Goal: Transaction & Acquisition: Purchase product/service

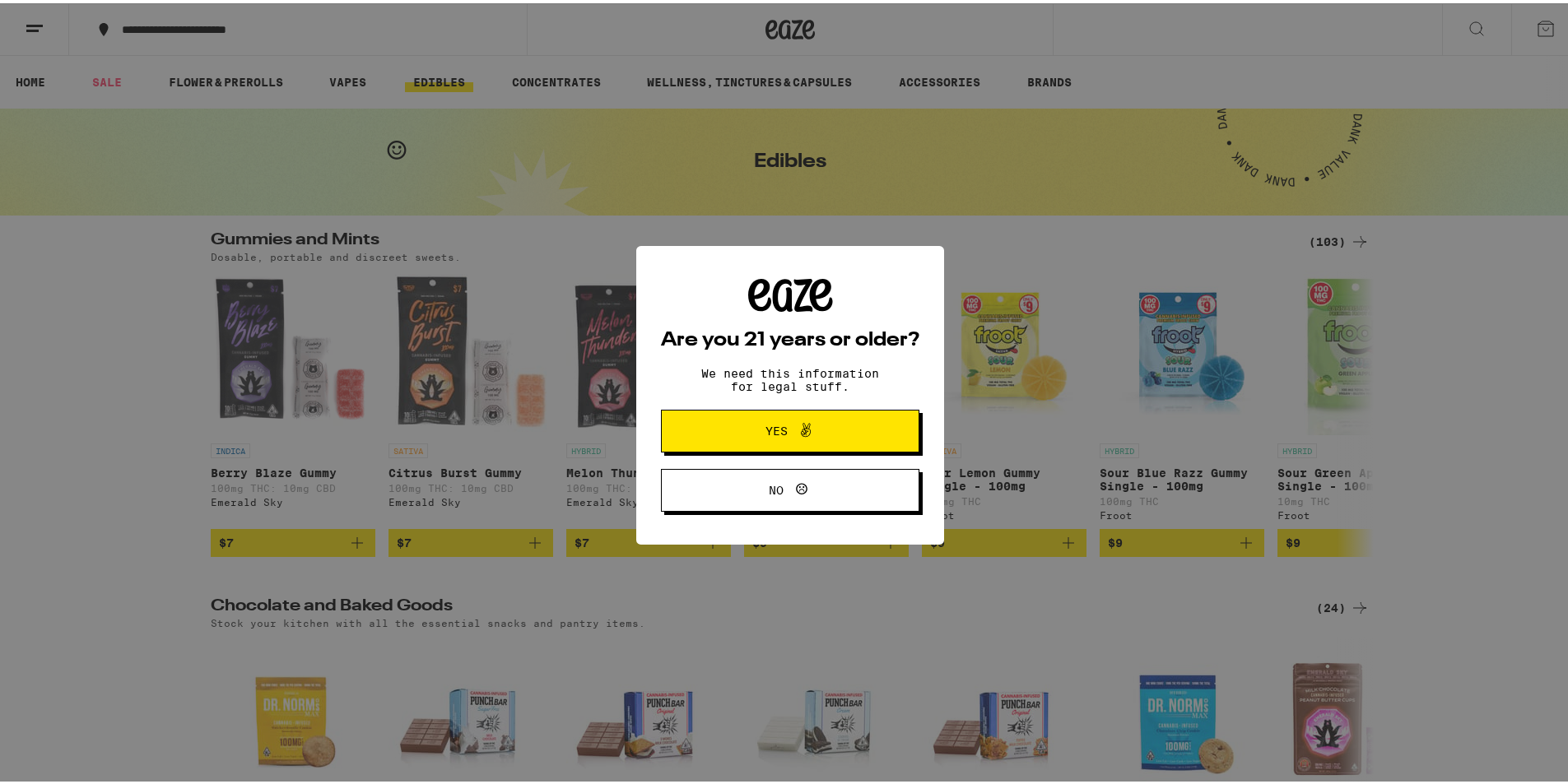
click at [757, 427] on span "Yes" at bounding box center [790, 427] width 125 height 22
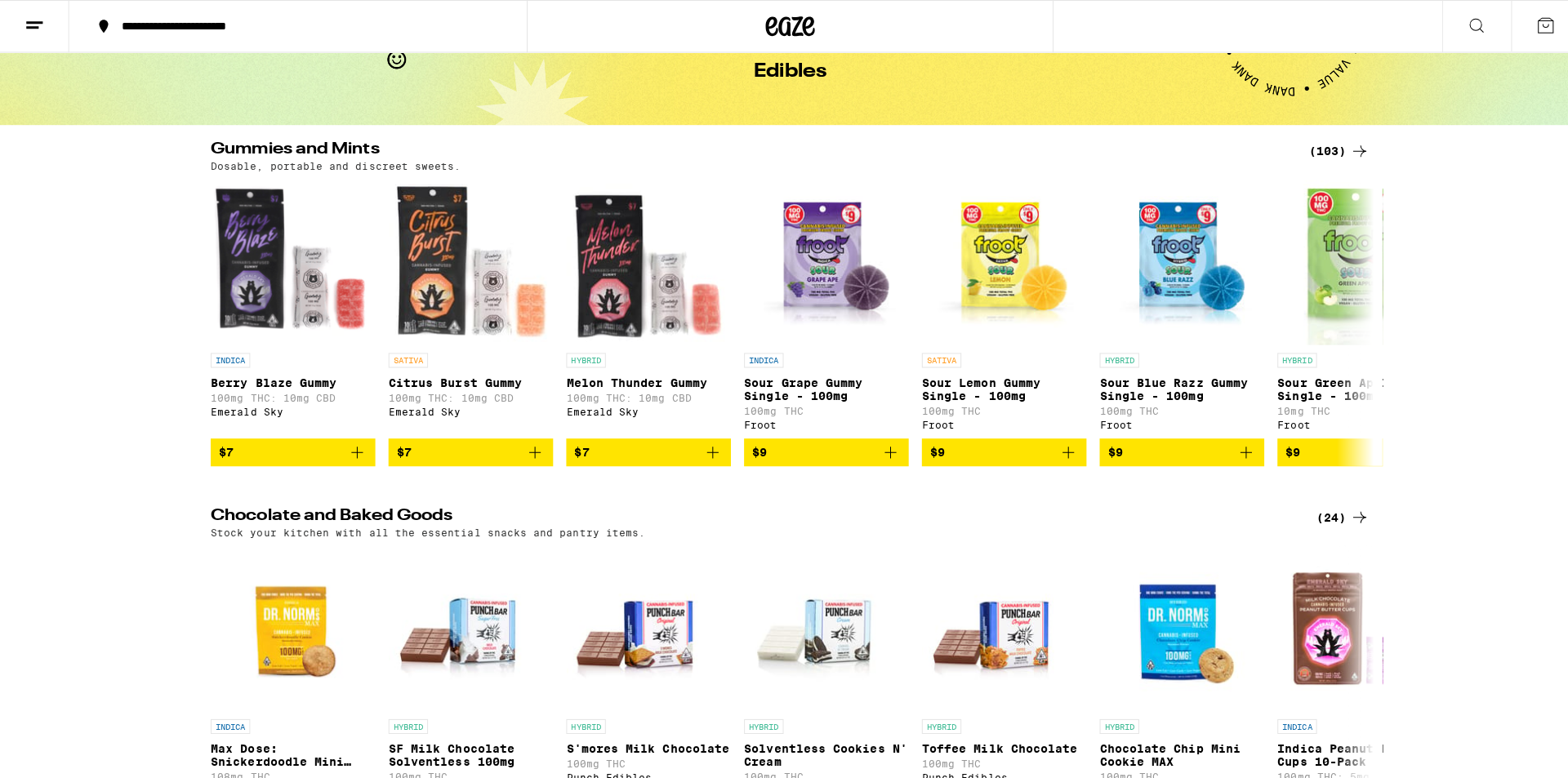
scroll to position [82, 0]
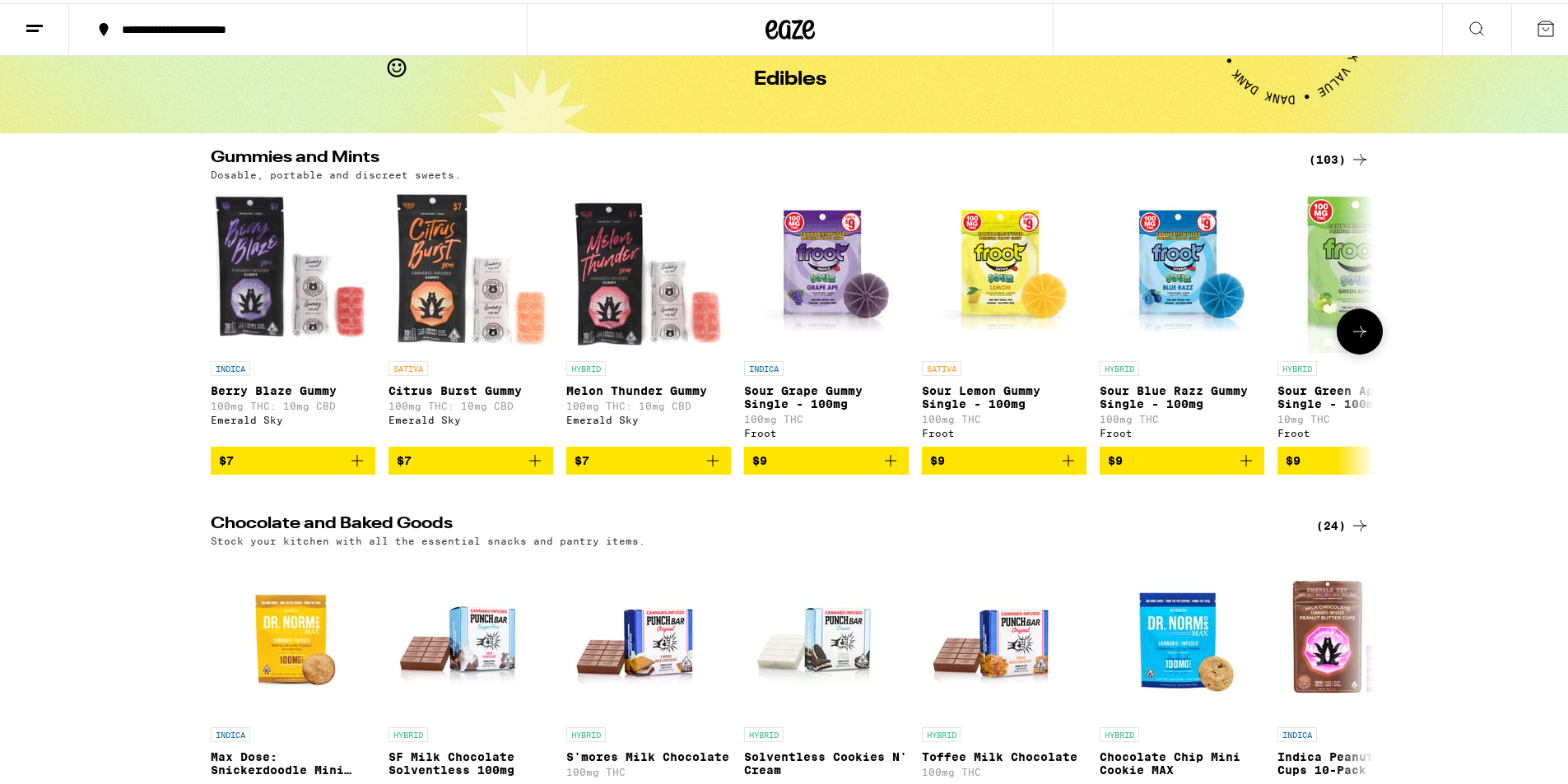
click at [441, 303] on img "Open page for Citrus Burst Gummy from Emerald Sky" at bounding box center [471, 267] width 164 height 164
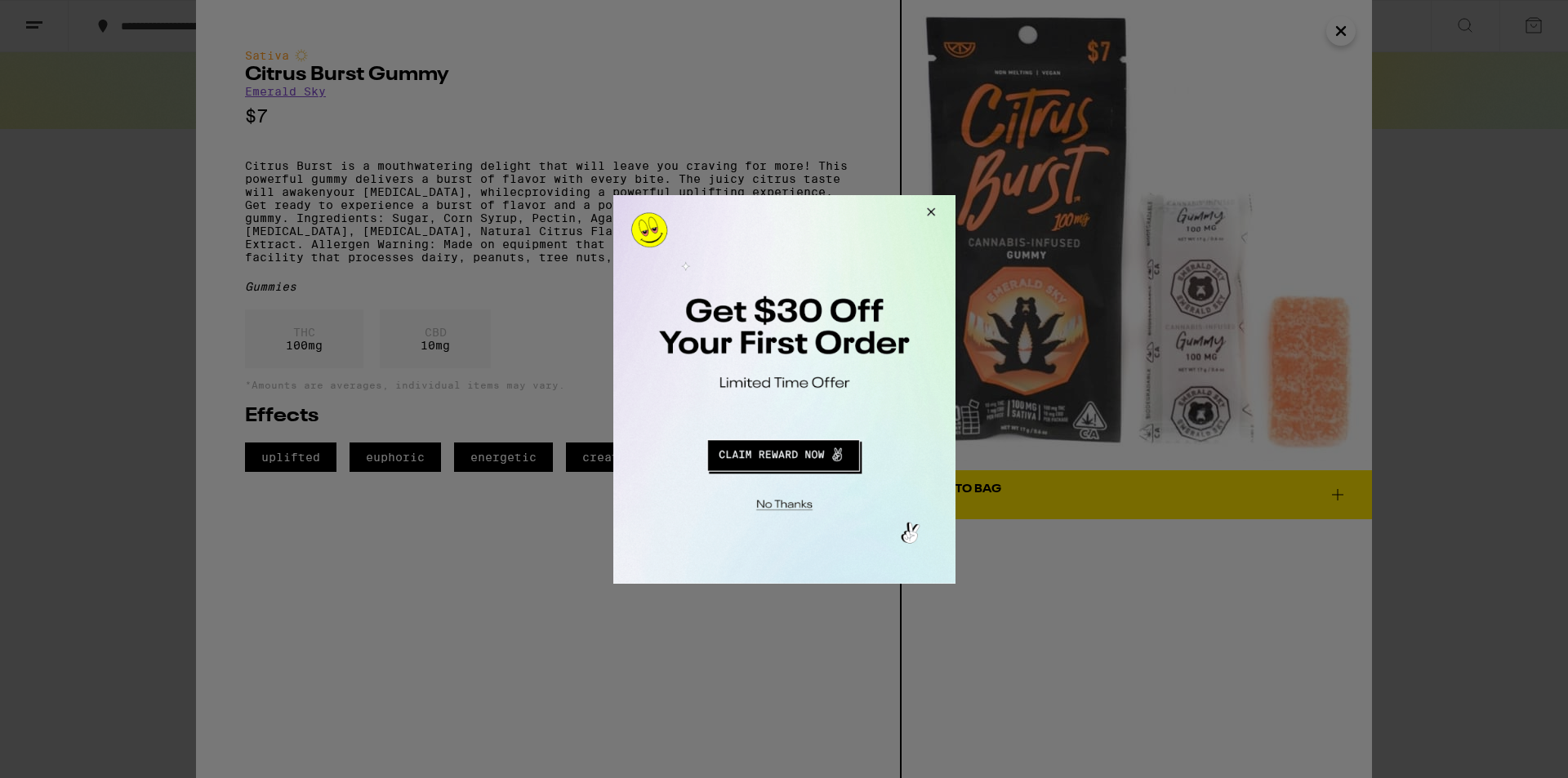
click at [1350, 26] on div at bounding box center [784, 389] width 1568 height 778
click at [924, 212] on button "Close Modal" at bounding box center [927, 214] width 44 height 40
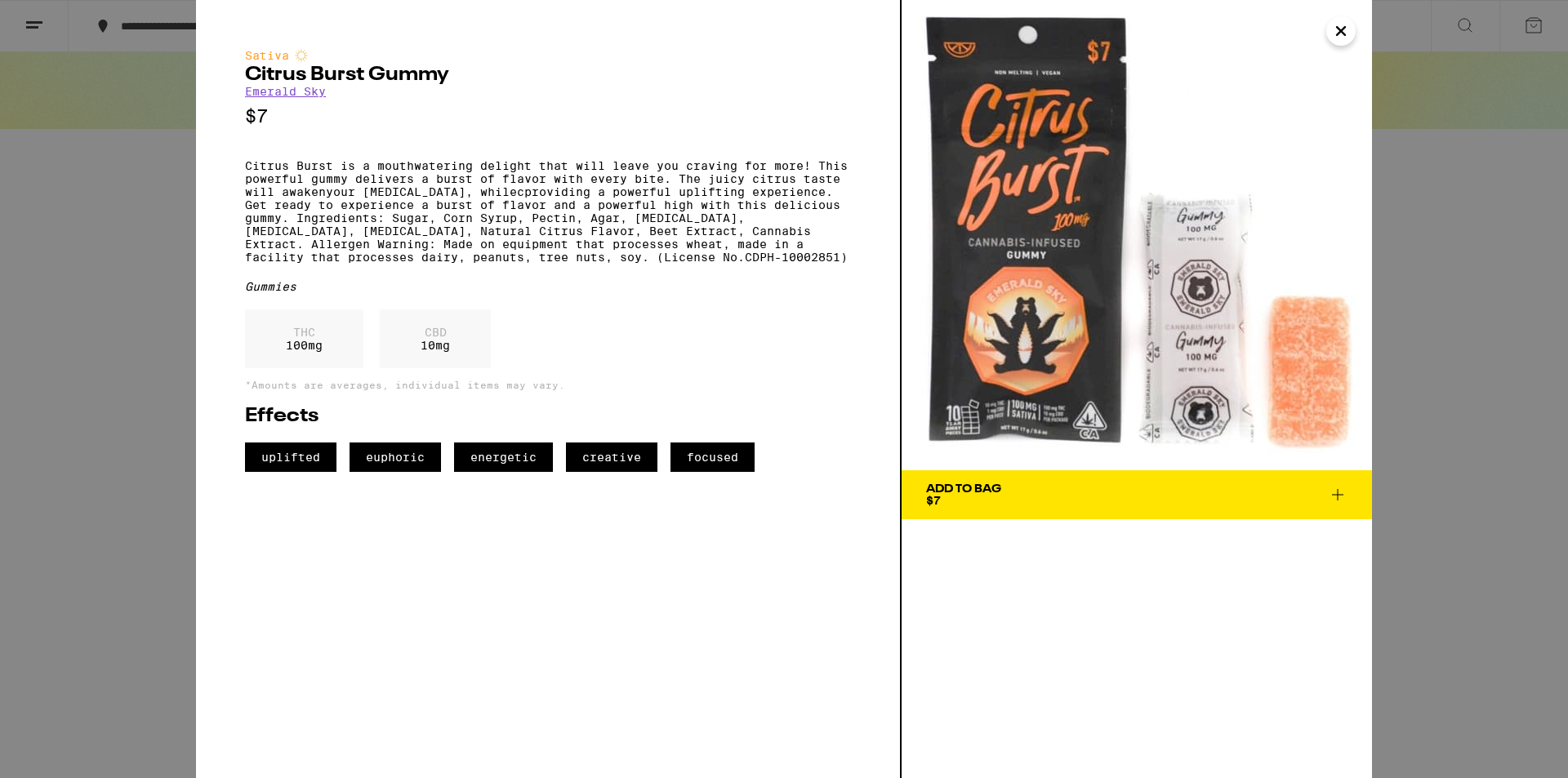
click at [1329, 27] on button "Close" at bounding box center [1340, 31] width 29 height 29
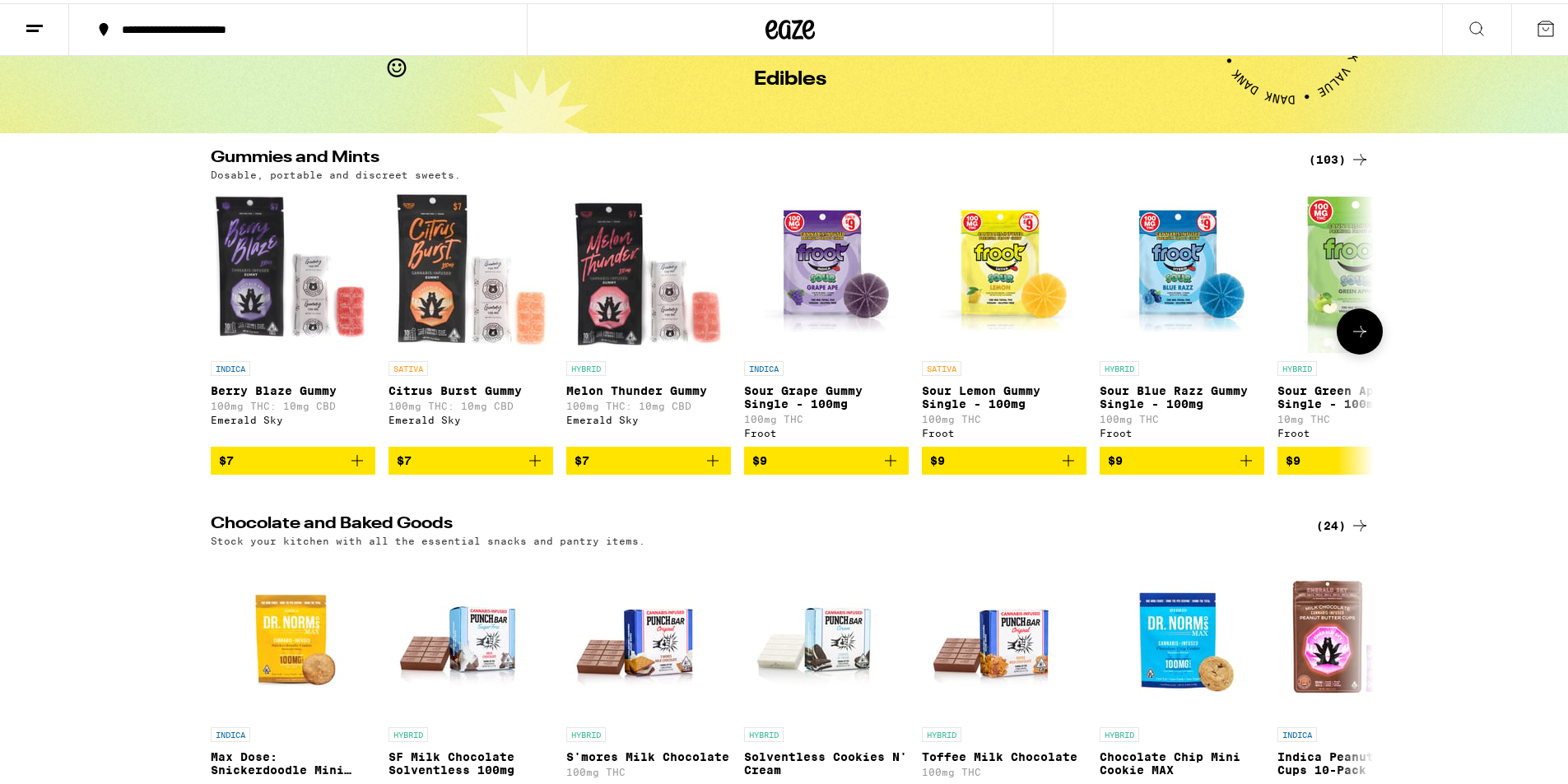
click at [1360, 337] on icon at bounding box center [1359, 328] width 20 height 20
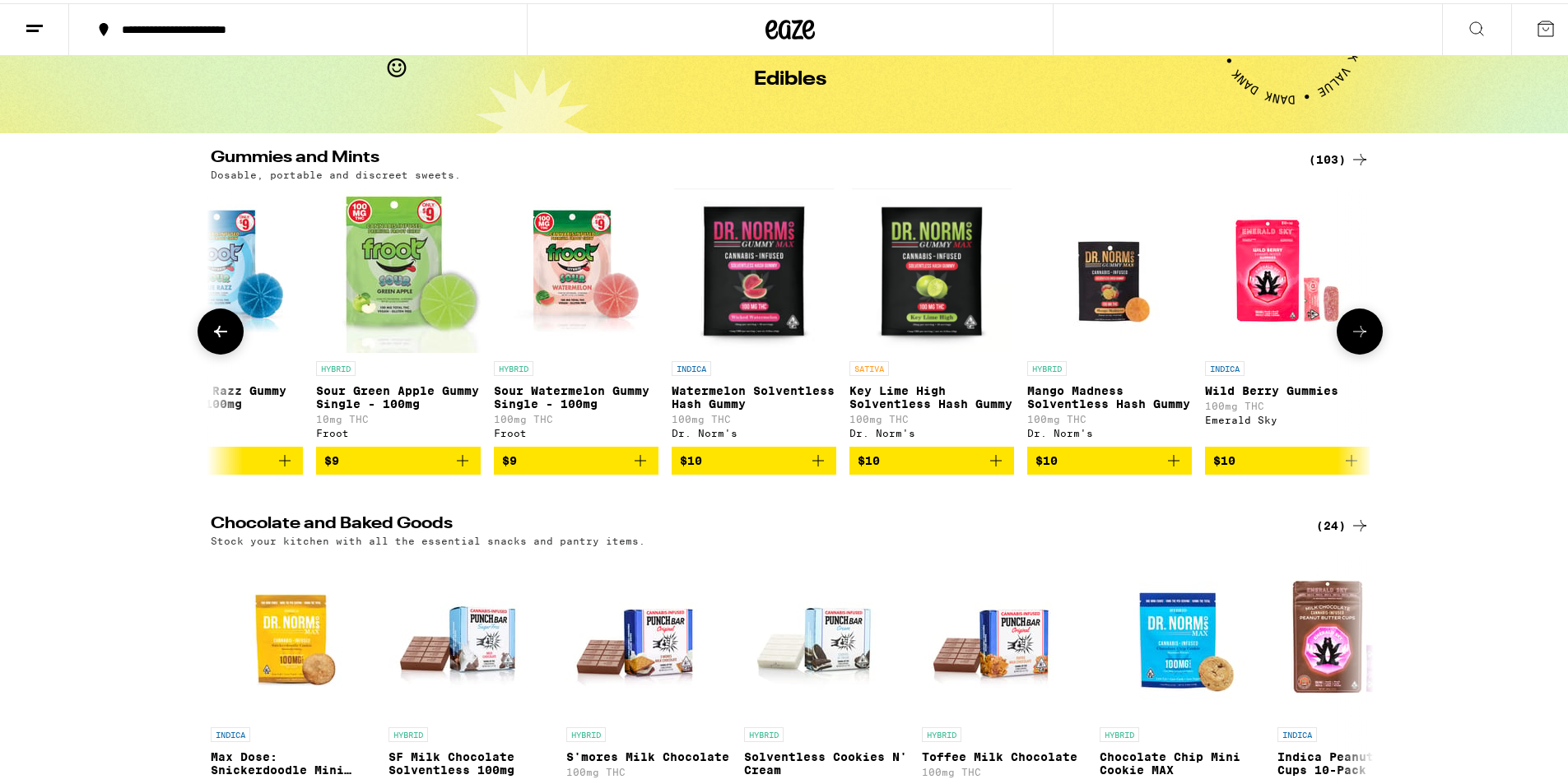
scroll to position [0, 980]
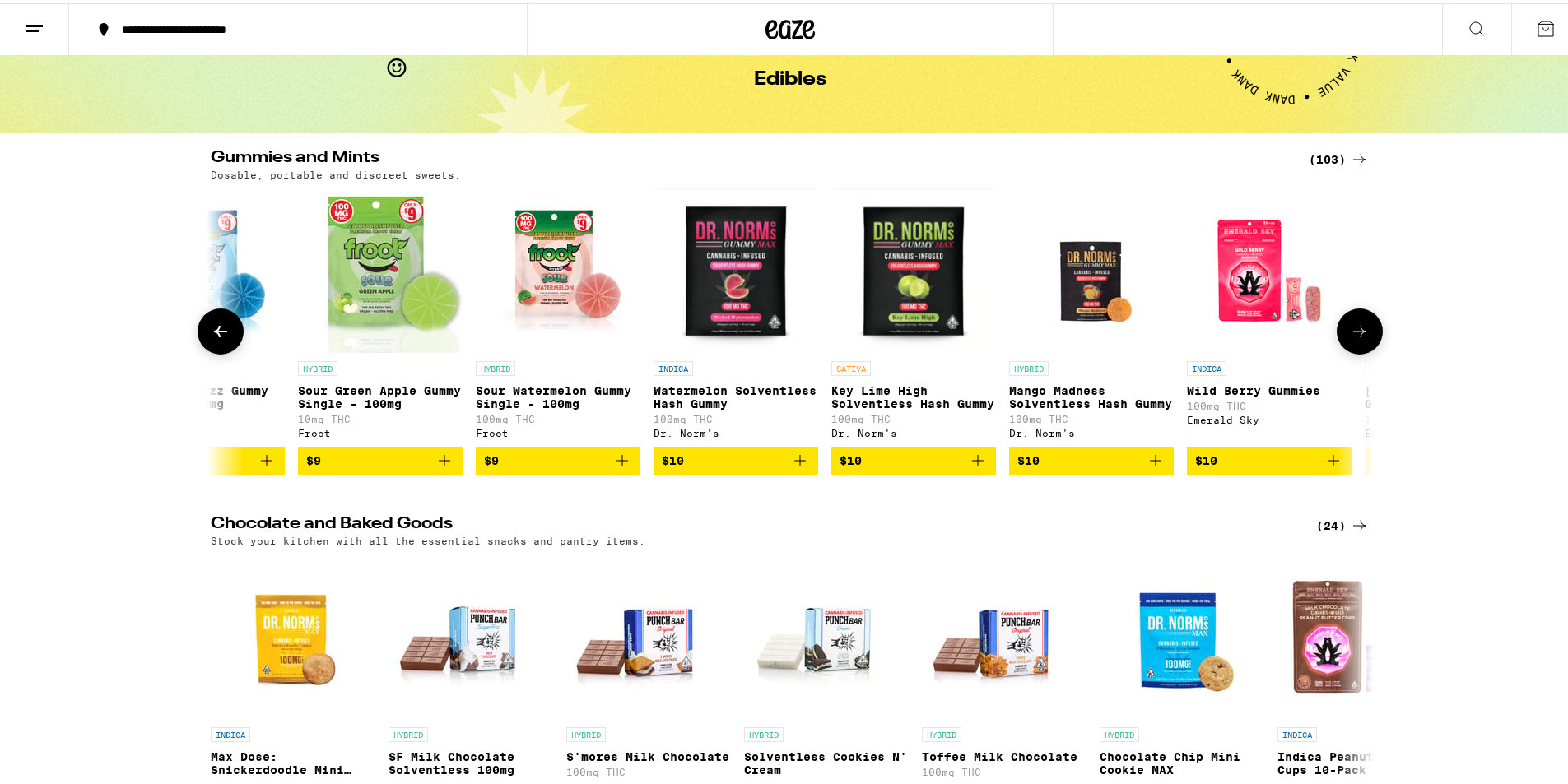
click at [216, 331] on icon at bounding box center [220, 328] width 20 height 20
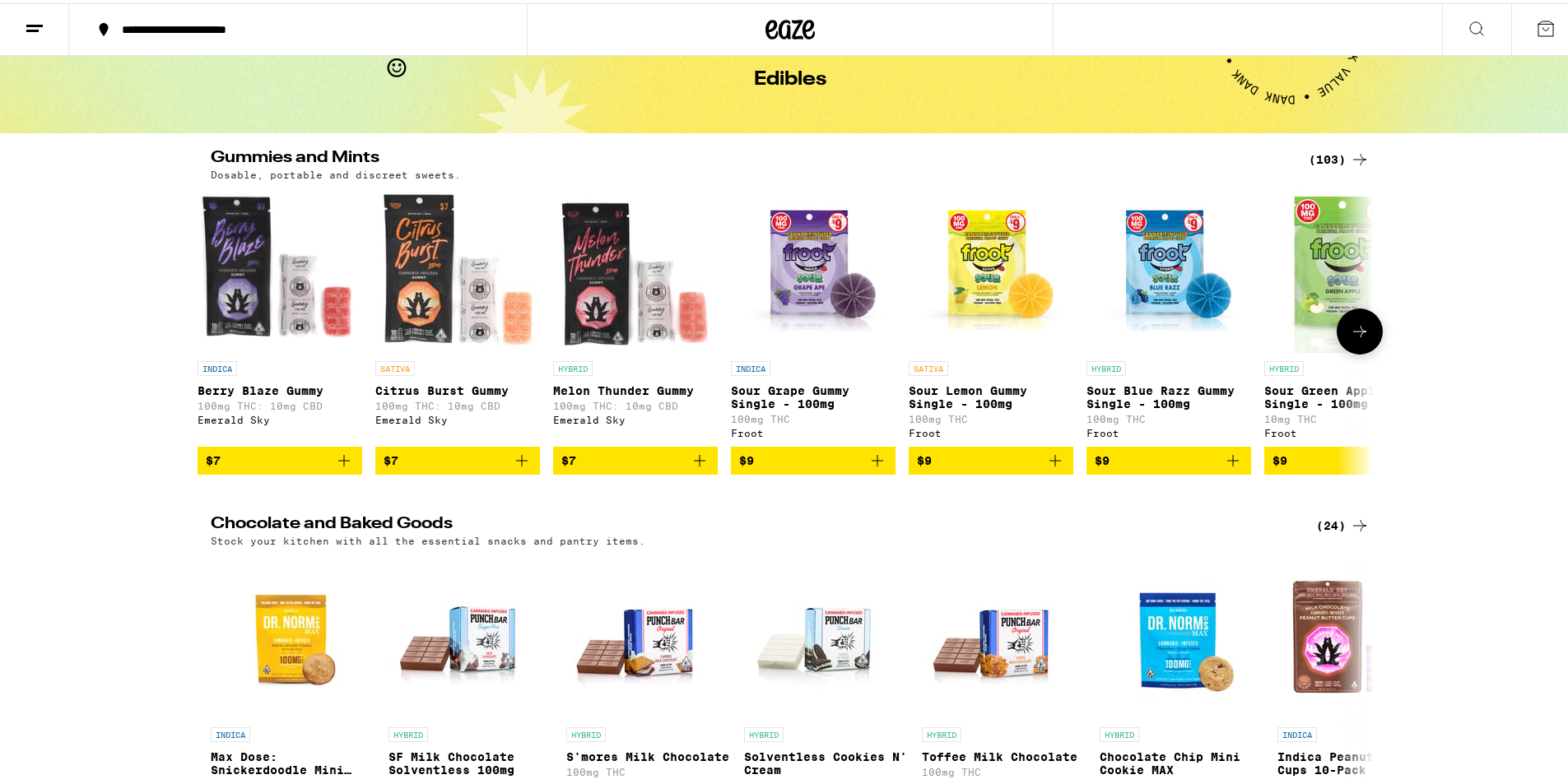
scroll to position [0, 0]
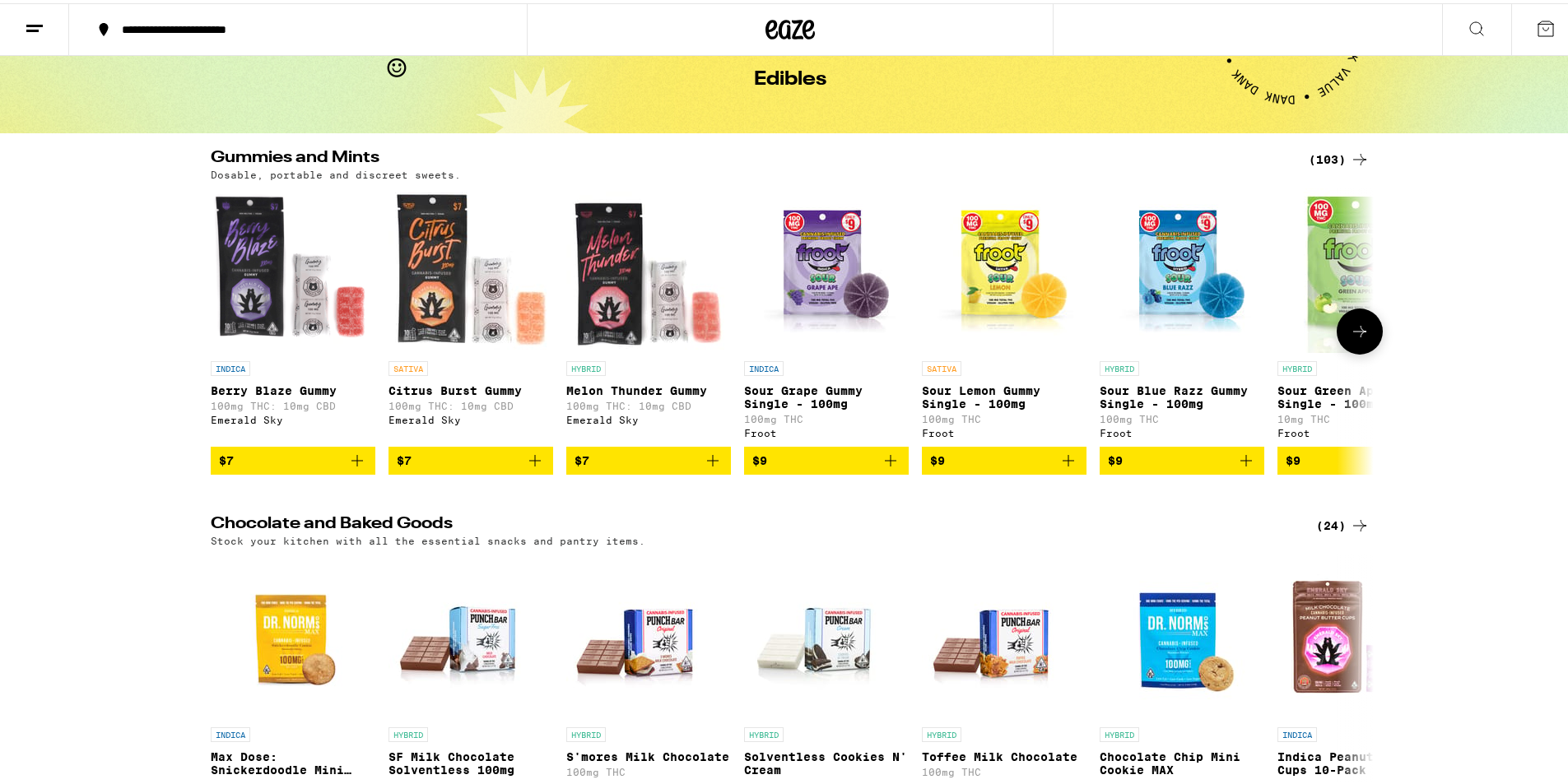
click at [980, 278] on img "Open page for Sour Lemon Gummy Single - 100mg from Froot" at bounding box center [1004, 267] width 164 height 164
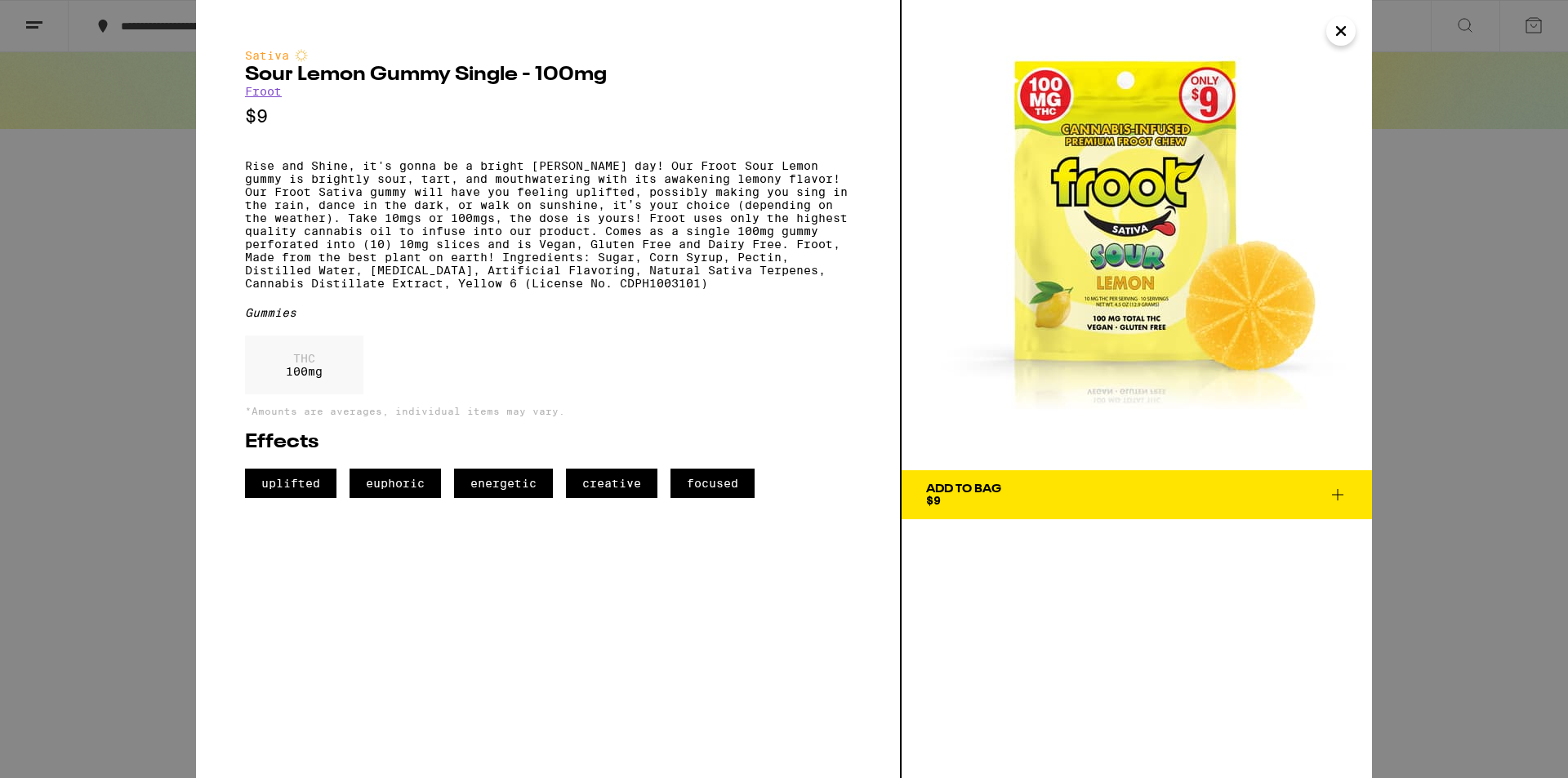
click at [1331, 32] on icon "Close" at bounding box center [1340, 31] width 20 height 25
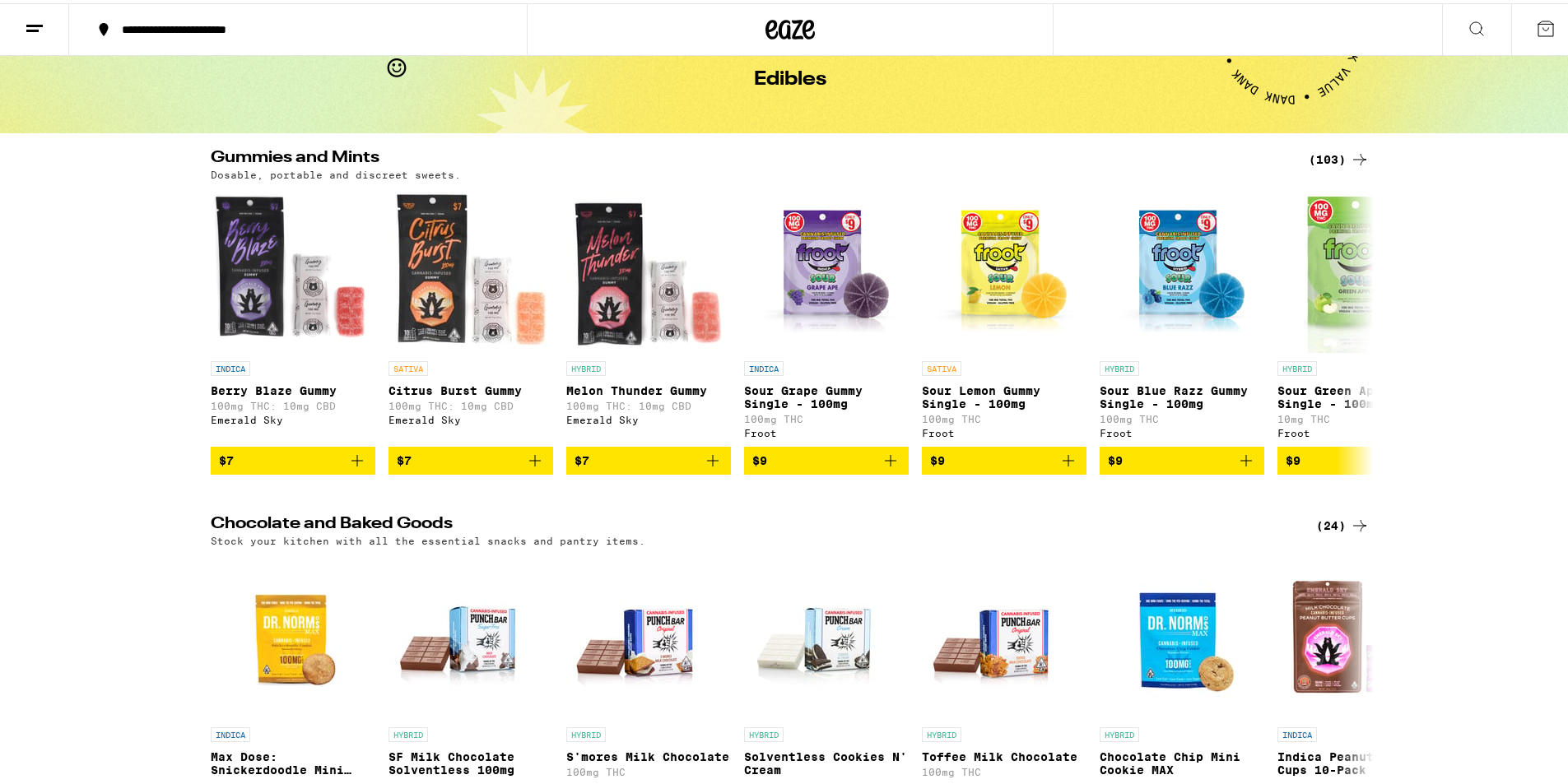
click at [1329, 159] on div "(103)" at bounding box center [1339, 156] width 61 height 20
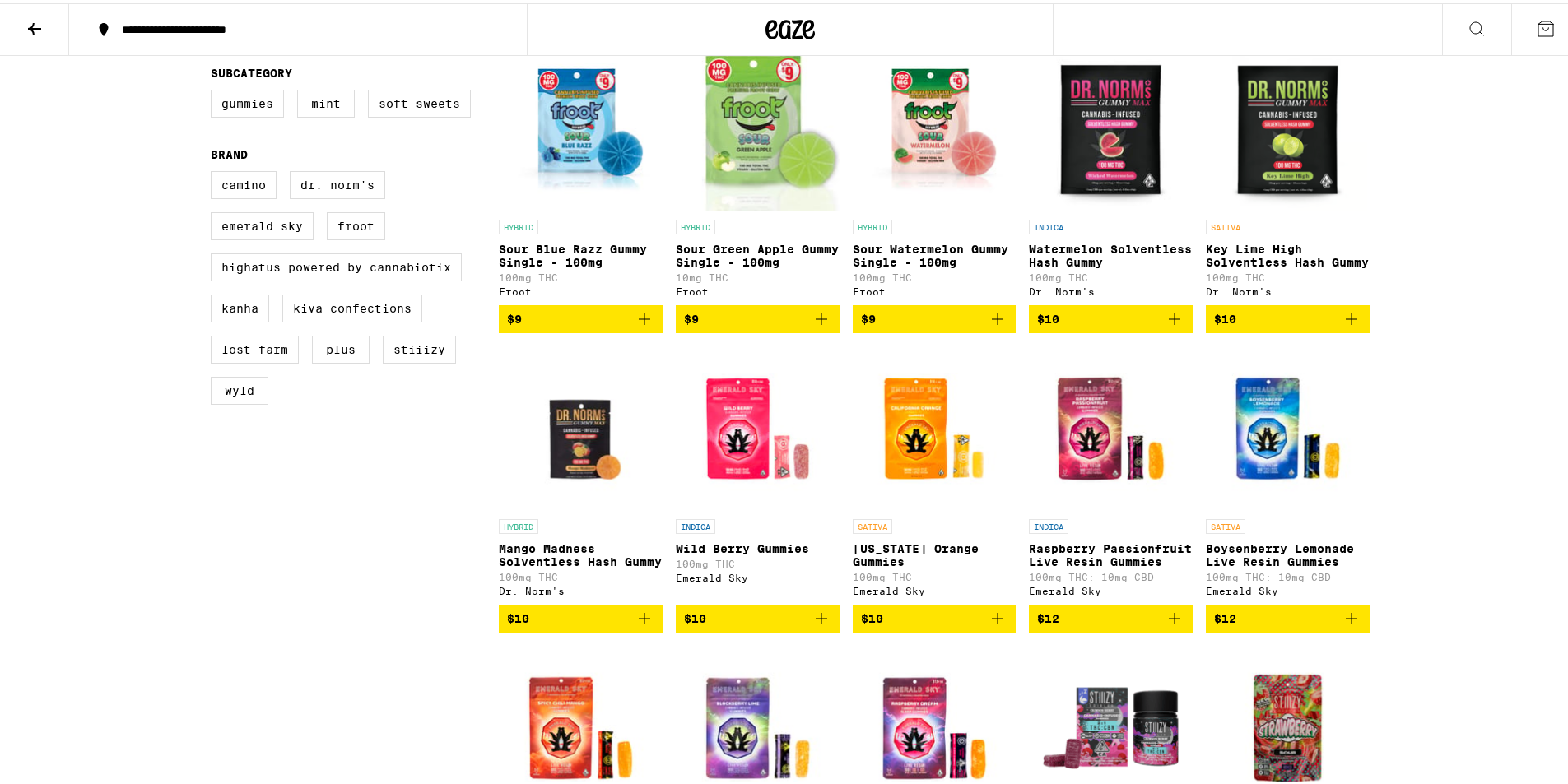
scroll to position [576, 0]
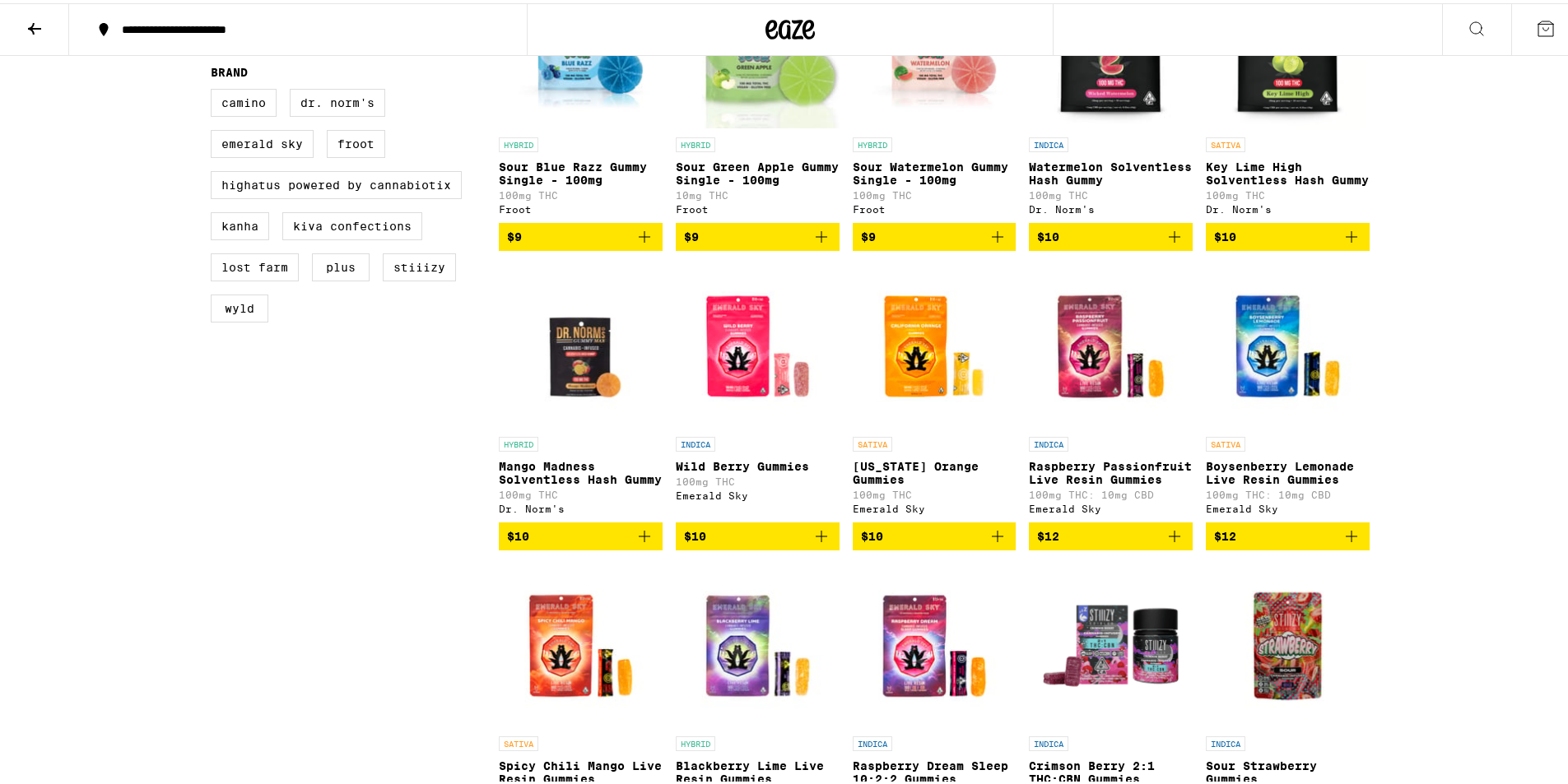
click at [919, 396] on img "Open page for California Orange Gummies from Emerald Sky" at bounding box center [934, 343] width 164 height 164
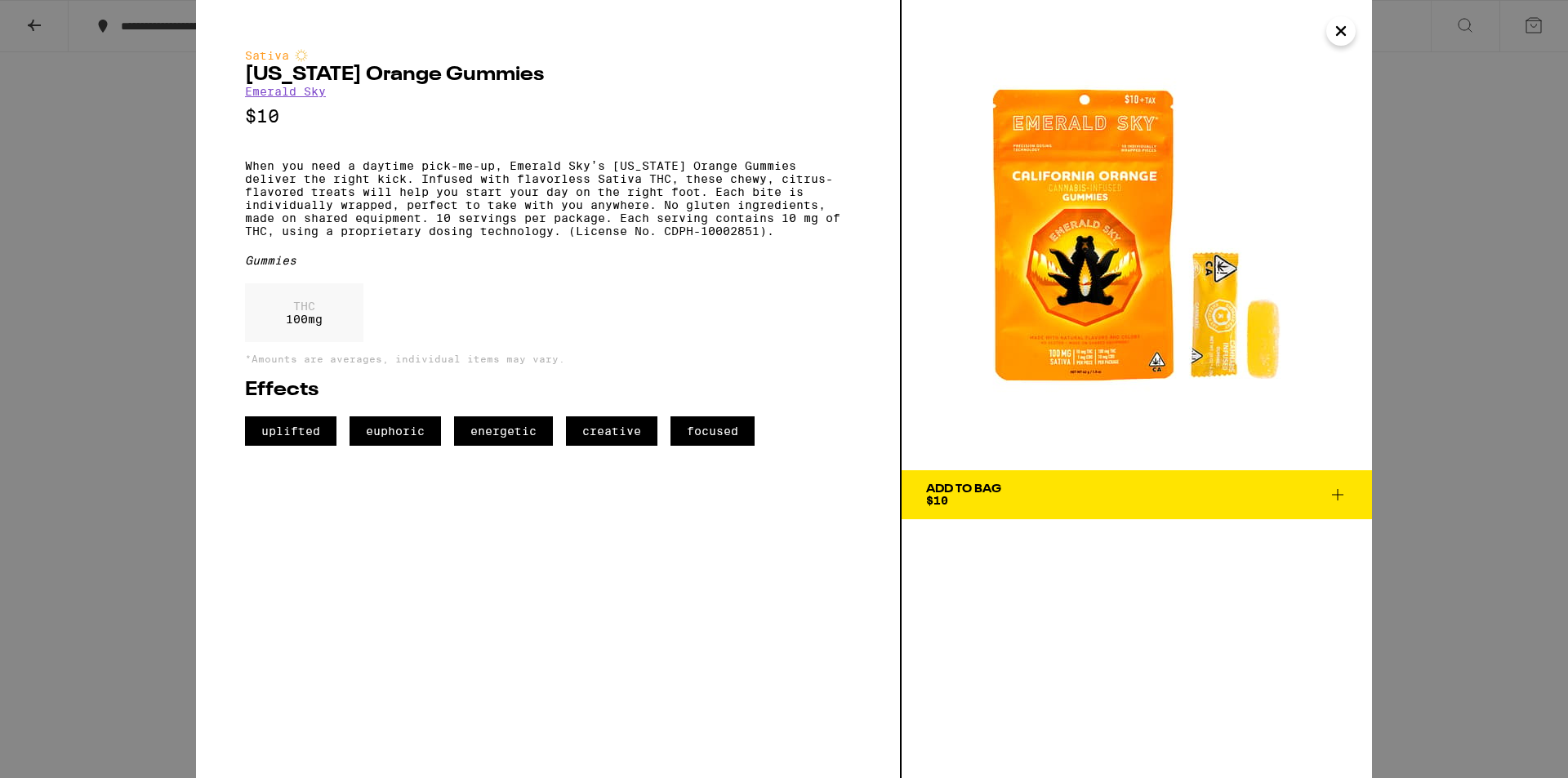
click at [1231, 332] on img at bounding box center [1137, 235] width 471 height 471
click at [1265, 341] on img at bounding box center [1137, 235] width 471 height 471
click at [1202, 335] on img at bounding box center [1137, 235] width 471 height 471
click at [1337, 35] on icon "Close" at bounding box center [1341, 31] width 9 height 9
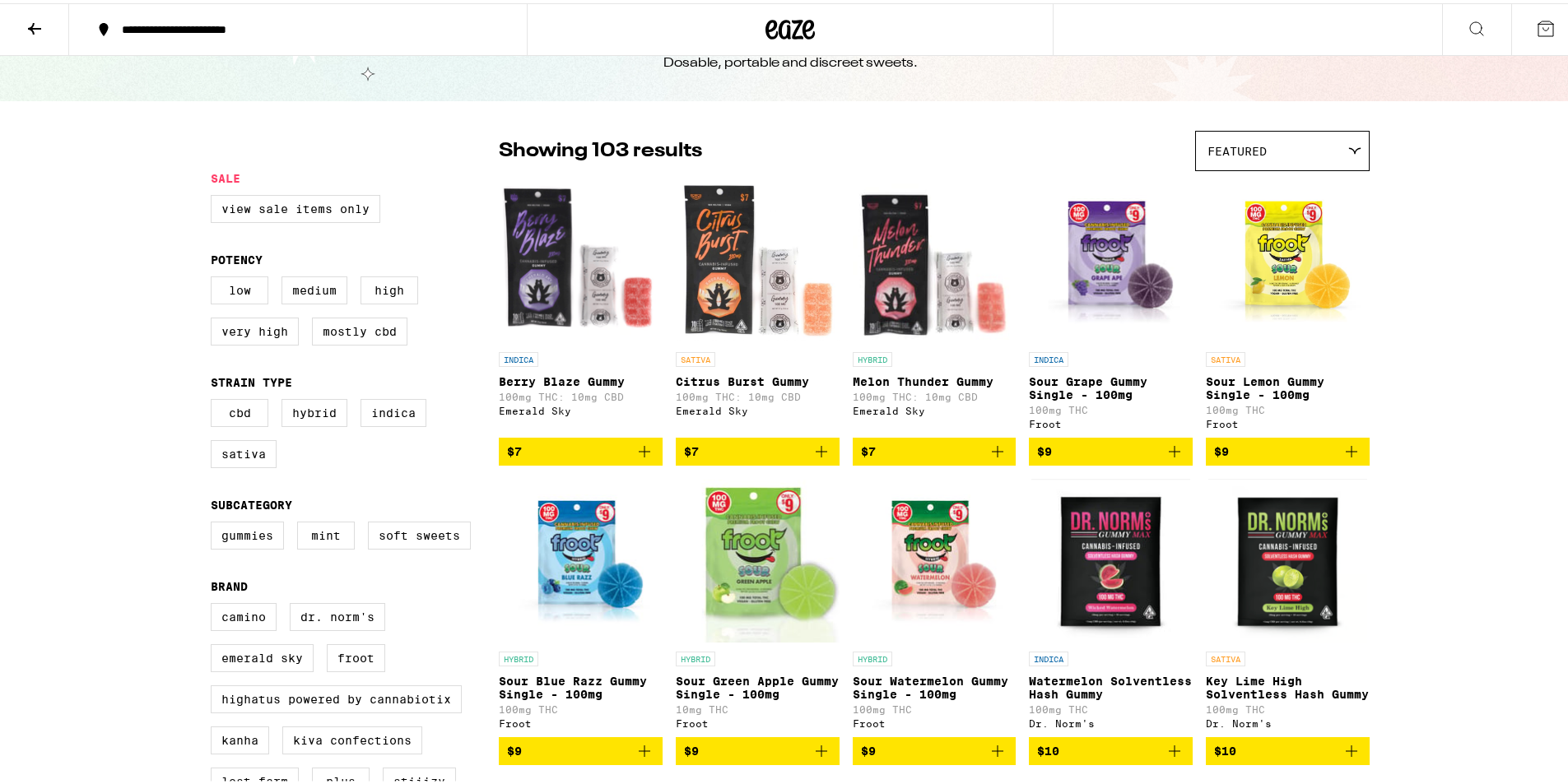
scroll to position [164, 0]
